Goal: Information Seeking & Learning: Learn about a topic

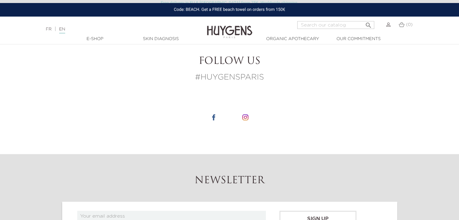
scroll to position [951, 0]
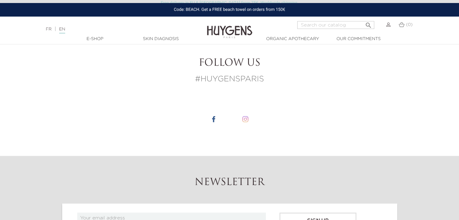
click at [245, 117] on img at bounding box center [245, 119] width 6 height 6
click at [214, 117] on img at bounding box center [213, 119] width 6 height 6
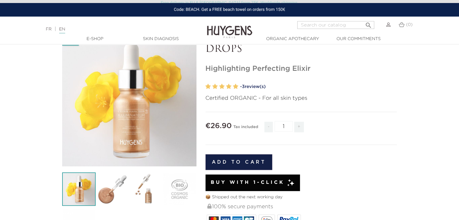
scroll to position [0, 0]
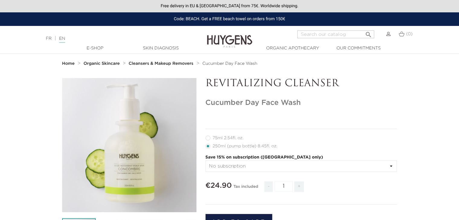
click at [209, 104] on h1 "Cucumber Day Face Wash" at bounding box center [300, 103] width 191 height 9
drag, startPoint x: 209, startPoint y: 104, endPoint x: 294, endPoint y: 97, distance: 85.3
copy h1 "Cucumber Day Face Wash"
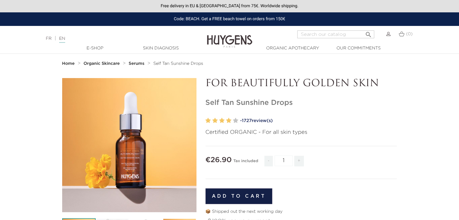
click at [215, 112] on div "FOR BEAUTIFULLY GOLDEN SKIN Self Tan Sunshine Drops" at bounding box center [301, 223] width 201 height 291
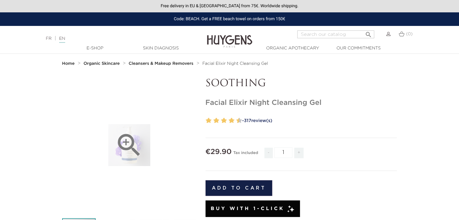
click at [136, 151] on icon "" at bounding box center [129, 145] width 30 height 30
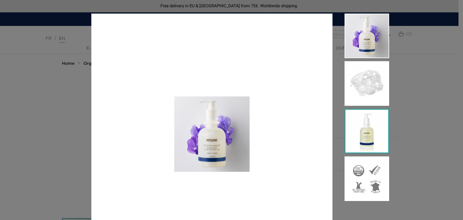
click at [374, 127] on img at bounding box center [367, 131] width 45 height 45
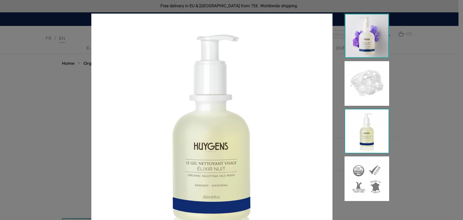
click at [353, 41] on img at bounding box center [367, 36] width 45 height 45
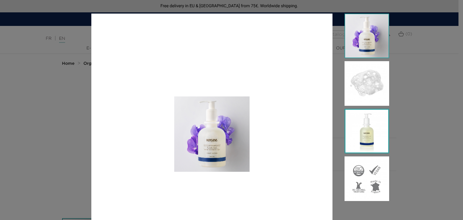
click at [380, 132] on img at bounding box center [367, 131] width 45 height 45
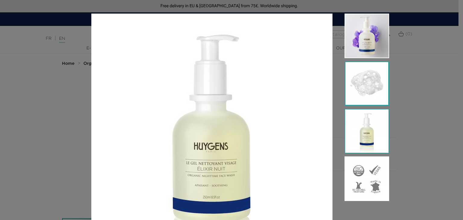
click at [364, 68] on img at bounding box center [367, 83] width 45 height 45
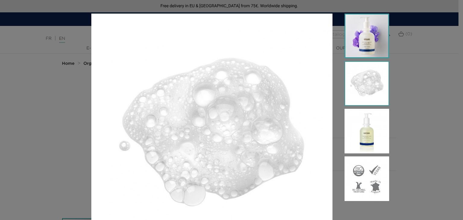
click at [370, 46] on img at bounding box center [367, 36] width 45 height 45
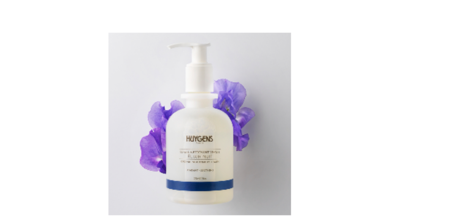
click at [279, 151] on img at bounding box center [211, 134] width 241 height 241
click at [246, 129] on img at bounding box center [211, 134] width 241 height 241
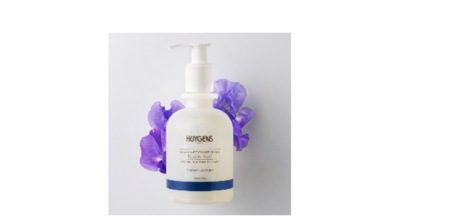
click at [246, 129] on img at bounding box center [211, 134] width 241 height 241
click at [231, 113] on img at bounding box center [211, 134] width 241 height 241
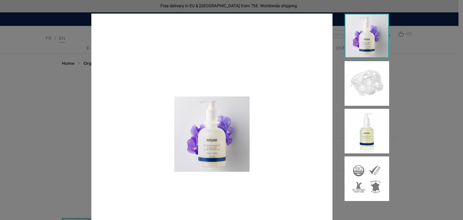
click at [358, 39] on img at bounding box center [367, 36] width 45 height 45
click at [369, 118] on img at bounding box center [367, 131] width 45 height 45
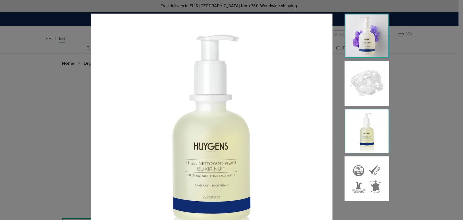
click at [363, 31] on img at bounding box center [367, 36] width 45 height 45
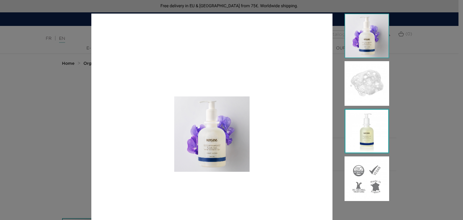
click at [360, 130] on img at bounding box center [367, 131] width 45 height 45
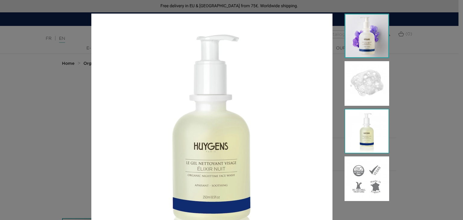
click at [359, 29] on img at bounding box center [367, 36] width 45 height 45
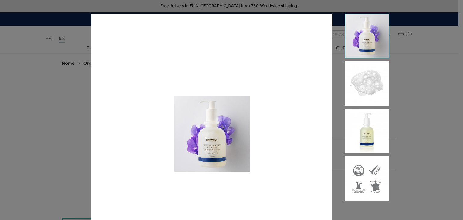
click at [438, 81] on div at bounding box center [231, 110] width 463 height 220
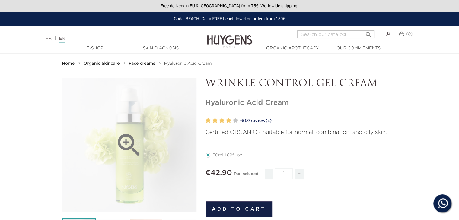
click at [134, 145] on icon "" at bounding box center [129, 145] width 30 height 30
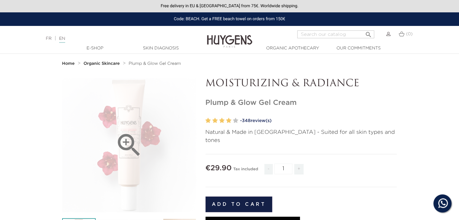
click at [128, 137] on icon "" at bounding box center [129, 145] width 30 height 30
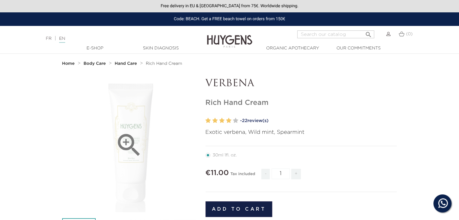
click at [124, 144] on icon "" at bounding box center [129, 145] width 30 height 30
